Goal: Information Seeking & Learning: Learn about a topic

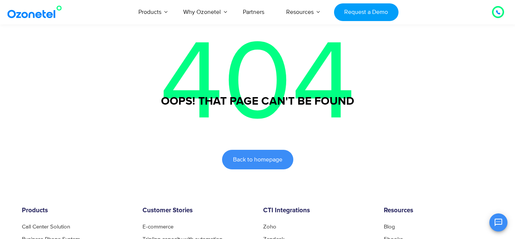
scroll to position [128, 0]
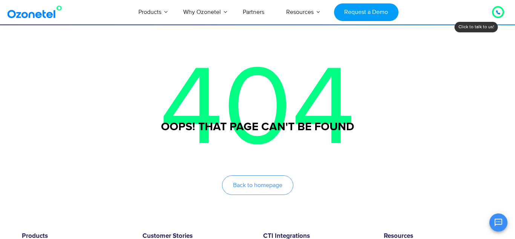
click at [235, 183] on span "Back to homepage" at bounding box center [257, 185] width 49 height 6
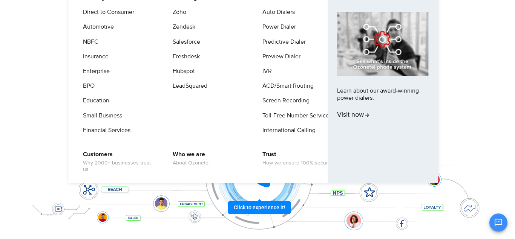
scroll to position [45, 0]
click at [186, 154] on link "Who we are About Ozonetel" at bounding box center [189, 159] width 43 height 18
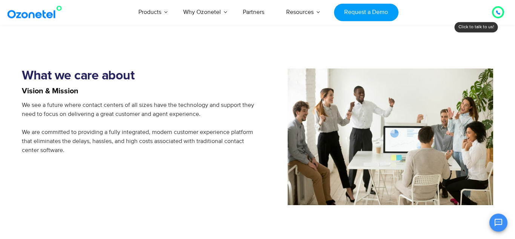
scroll to position [605, 0]
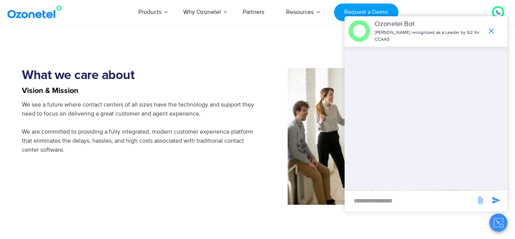
click at [398, 200] on input "new-msg-input" at bounding box center [410, 200] width 124 height 13
type input "**********"
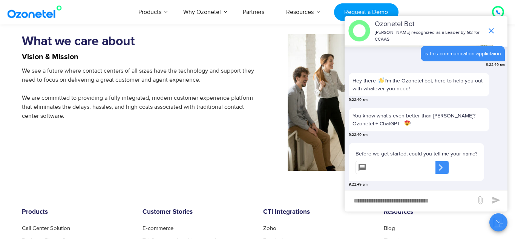
scroll to position [644, 0]
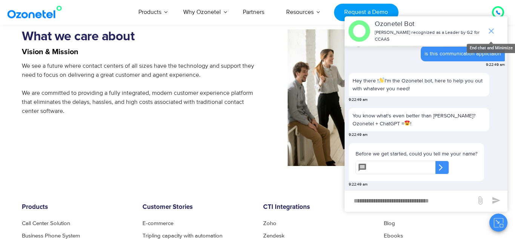
click at [492, 28] on icon "end chat or minimize" at bounding box center [490, 30] width 9 height 9
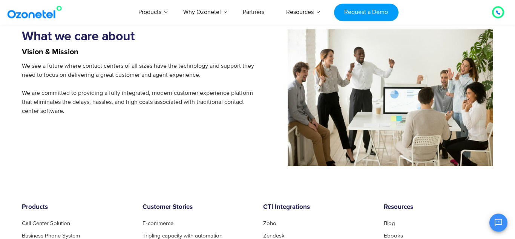
scroll to position [15, 0]
